Goal: Task Accomplishment & Management: Manage account settings

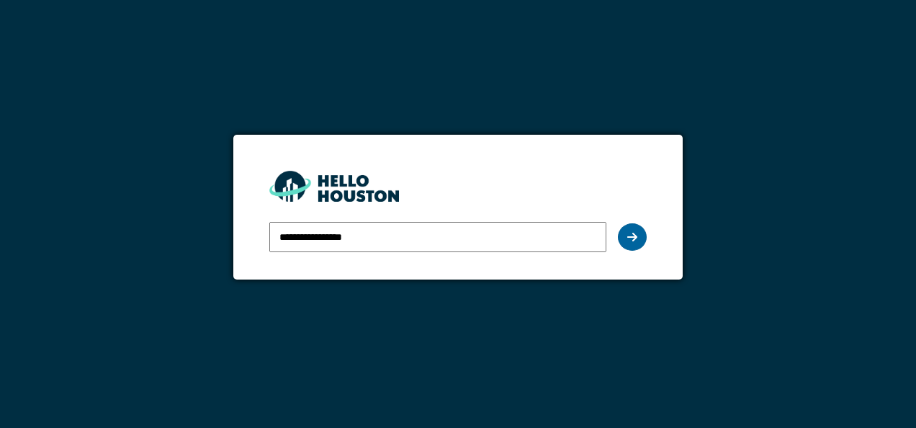
click at [629, 247] on div at bounding box center [632, 236] width 29 height 27
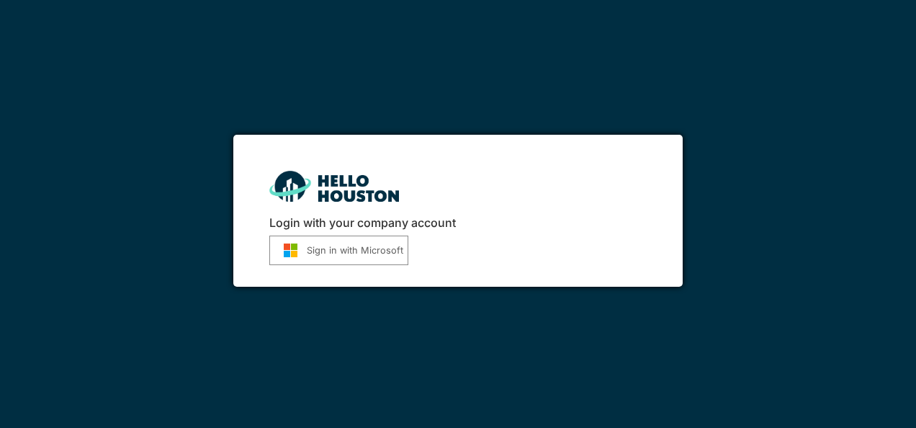
drag, startPoint x: 0, startPoint y: 0, endPoint x: 369, endPoint y: 252, distance: 447.0
click at [369, 252] on button "Sign in with Microsoft" at bounding box center [338, 250] width 139 height 30
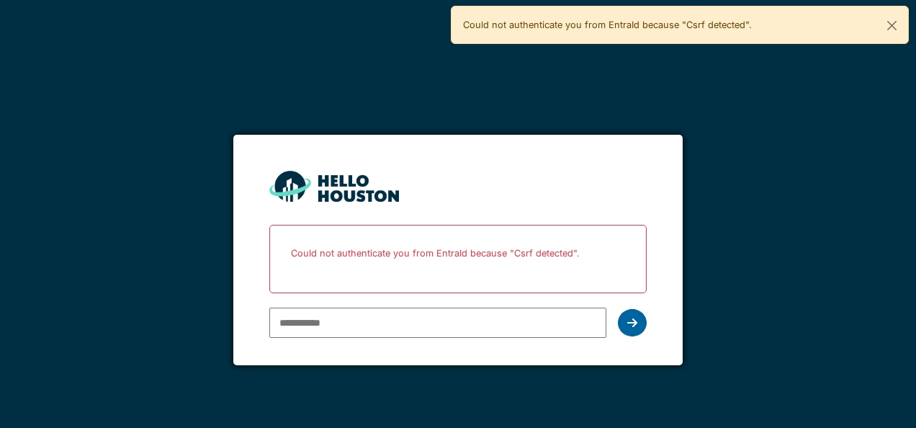
type input "**********"
click at [628, 324] on icon at bounding box center [632, 323] width 10 height 12
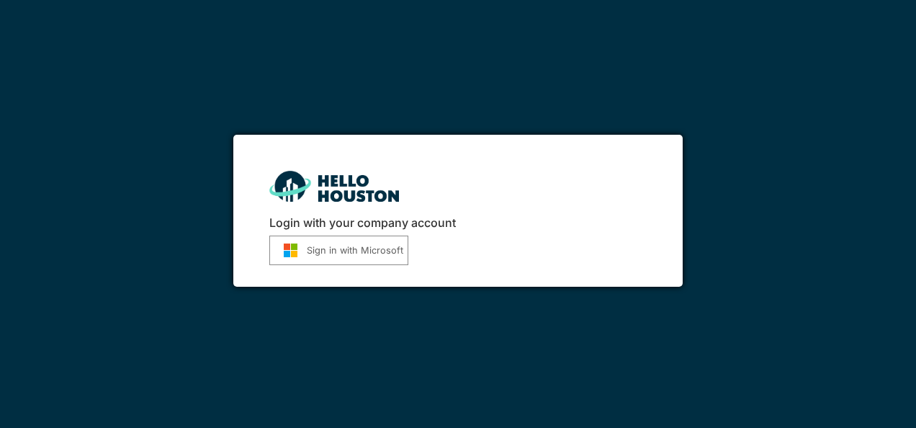
click at [344, 246] on button "Sign in with Microsoft" at bounding box center [338, 250] width 139 height 30
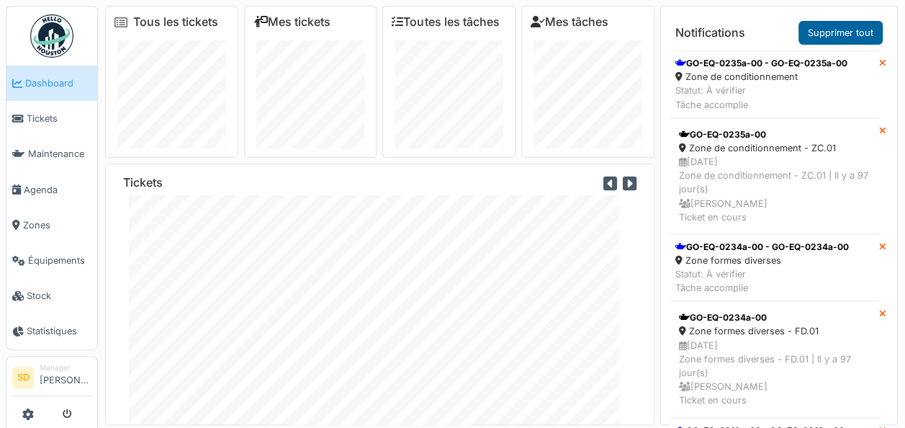
click at [832, 29] on link "Supprimer tout" at bounding box center [840, 33] width 84 height 24
